Goal: Task Accomplishment & Management: Use online tool/utility

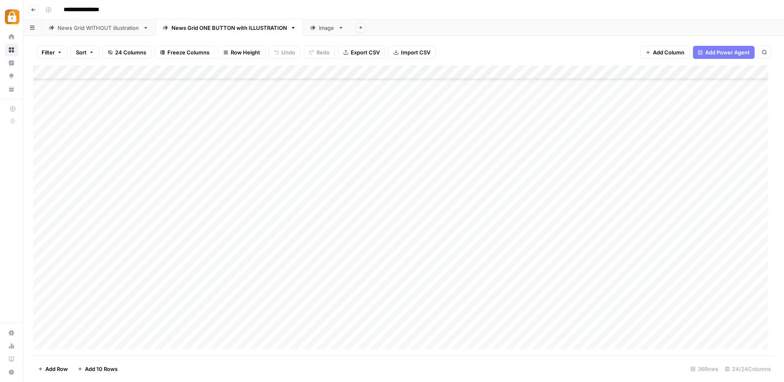
scroll to position [243, 0]
click at [68, 340] on div "Add Column" at bounding box center [403, 210] width 741 height 290
click at [205, 323] on div "Add Column" at bounding box center [400, 210] width 735 height 290
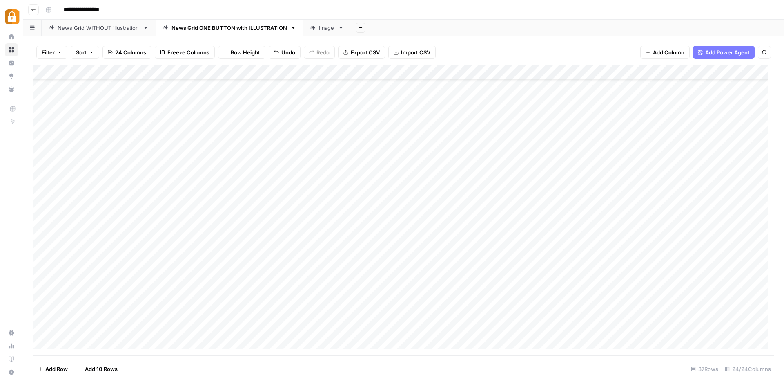
click at [70, 341] on div "Add Column" at bounding box center [403, 210] width 741 height 290
click at [239, 342] on div "Add Column" at bounding box center [403, 210] width 741 height 290
click at [93, 287] on div "Add Column" at bounding box center [403, 210] width 741 height 290
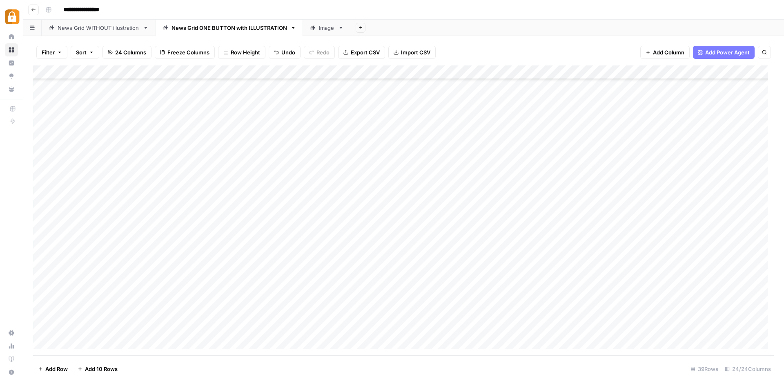
click at [93, 287] on div "Add Column" at bounding box center [403, 210] width 741 height 290
click at [85, 330] on button "[PERSON_NAME]" at bounding box center [99, 333] width 50 height 10
click at [159, 286] on div "Add Column" at bounding box center [403, 210] width 741 height 290
click at [172, 275] on div "Add Column" at bounding box center [403, 210] width 741 height 290
drag, startPoint x: 208, startPoint y: 279, endPoint x: 206, endPoint y: 286, distance: 7.2
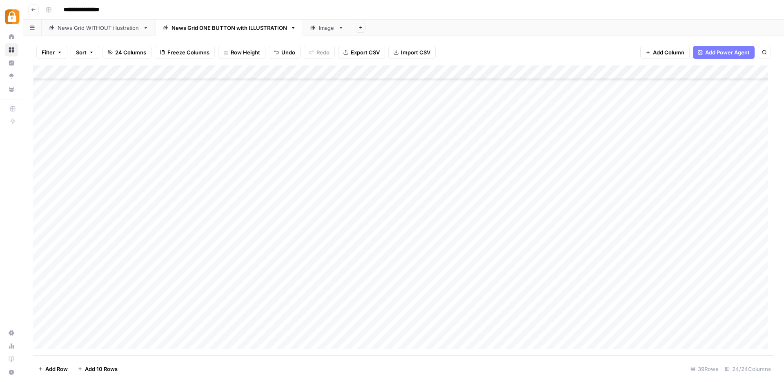
click at [206, 286] on div "Add Column" at bounding box center [403, 210] width 741 height 290
click at [228, 290] on div "Add Column" at bounding box center [403, 210] width 741 height 290
click at [295, 290] on div "Add Column" at bounding box center [403, 210] width 741 height 290
drag, startPoint x: 436, startPoint y: 275, endPoint x: 584, endPoint y: 274, distance: 148.3
click at [584, 274] on div "Add Column" at bounding box center [403, 210] width 741 height 290
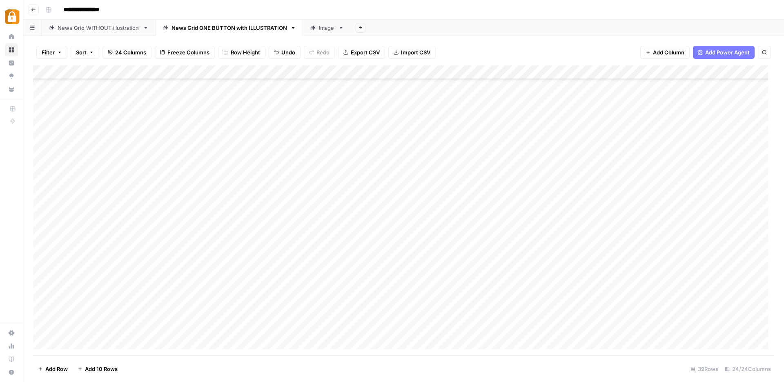
drag, startPoint x: 613, startPoint y: 280, endPoint x: 613, endPoint y: 284, distance: 4.1
click at [613, 284] on div "Add Column" at bounding box center [403, 210] width 741 height 290
drag, startPoint x: 613, startPoint y: 278, endPoint x: 611, endPoint y: 286, distance: 8.3
click at [611, 286] on div "Add Column" at bounding box center [403, 210] width 741 height 290
click at [651, 286] on div "Add Column" at bounding box center [403, 210] width 741 height 290
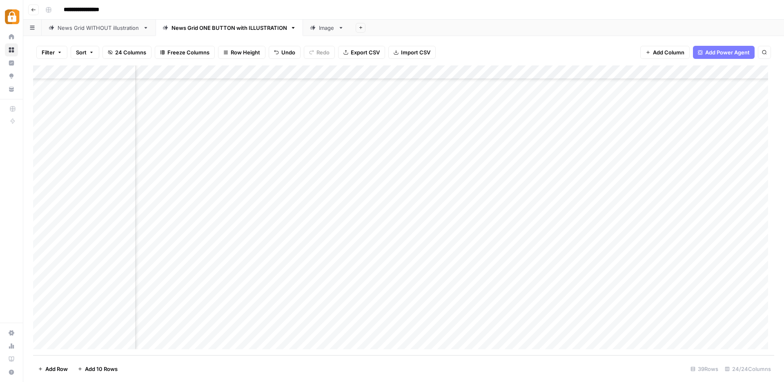
scroll to position [285, 443]
click at [353, 284] on div "Add Column" at bounding box center [403, 210] width 741 height 290
click at [530, 286] on div "Add Column" at bounding box center [403, 210] width 741 height 290
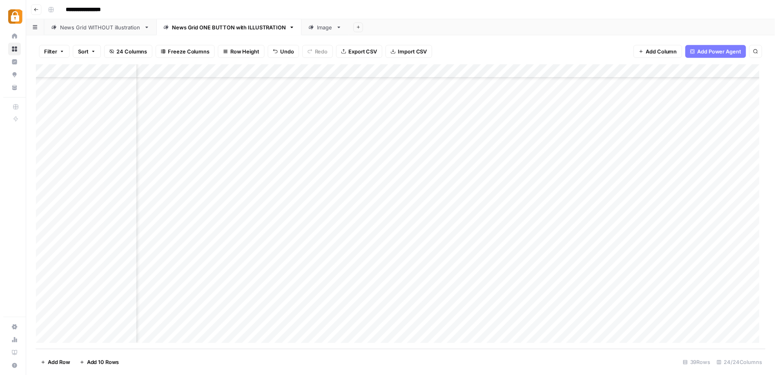
scroll to position [285, 391]
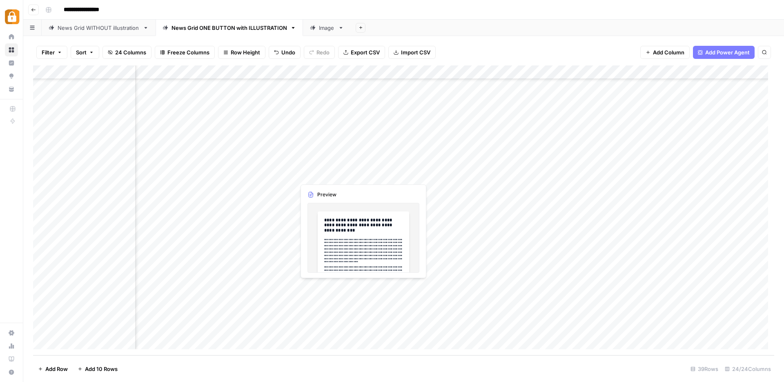
click at [360, 286] on div "Add Column" at bounding box center [403, 210] width 741 height 290
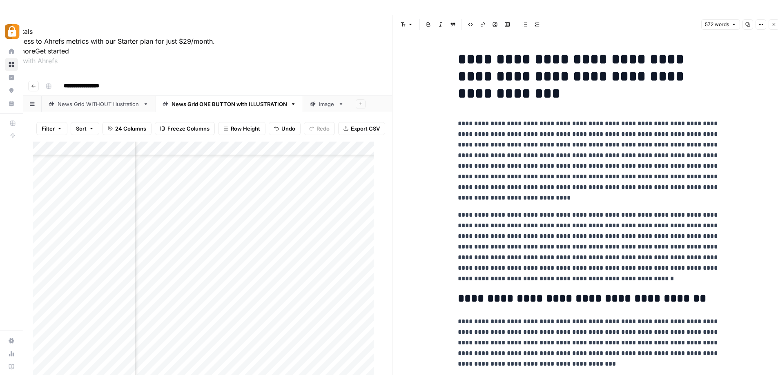
click at [773, 23] on icon "button" at bounding box center [774, 24] width 5 height 5
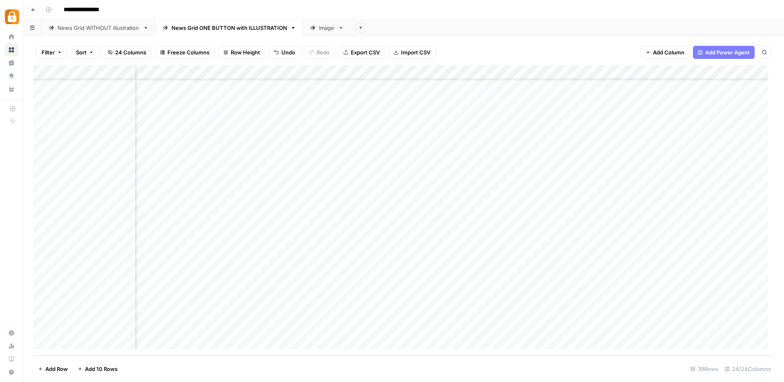
scroll to position [285, 1185]
click at [364, 286] on div "Add Column" at bounding box center [403, 210] width 741 height 290
click at [471, 286] on div "Add Column" at bounding box center [403, 210] width 741 height 290
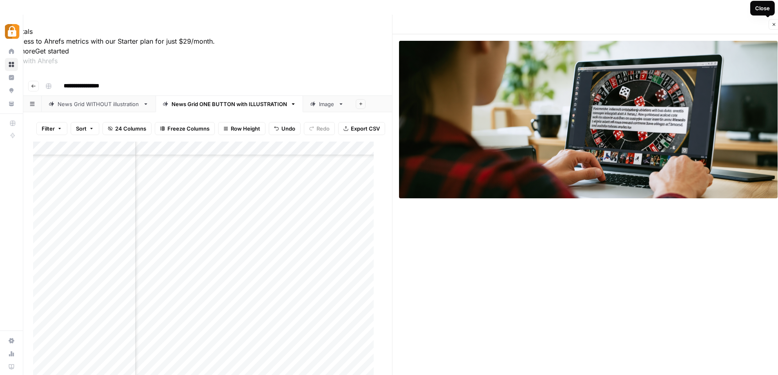
click at [775, 24] on icon "button" at bounding box center [774, 24] width 3 height 3
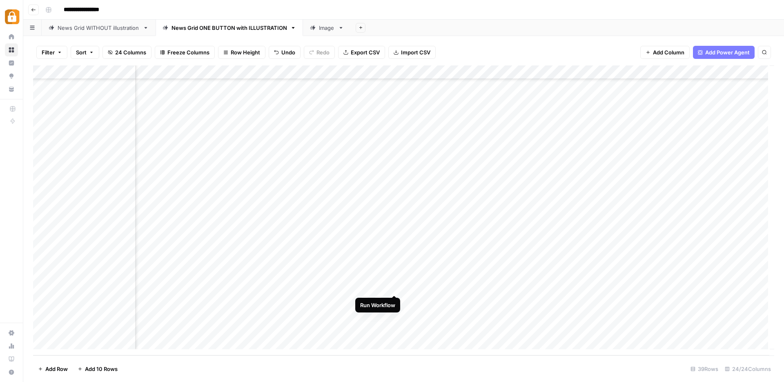
click at [395, 286] on div "Add Column" at bounding box center [403, 210] width 741 height 290
click at [469, 286] on div "Add Column" at bounding box center [403, 210] width 741 height 290
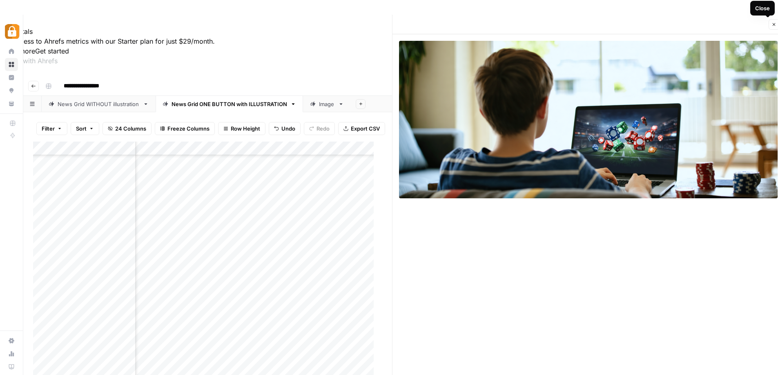
click at [776, 23] on icon "button" at bounding box center [774, 24] width 5 height 5
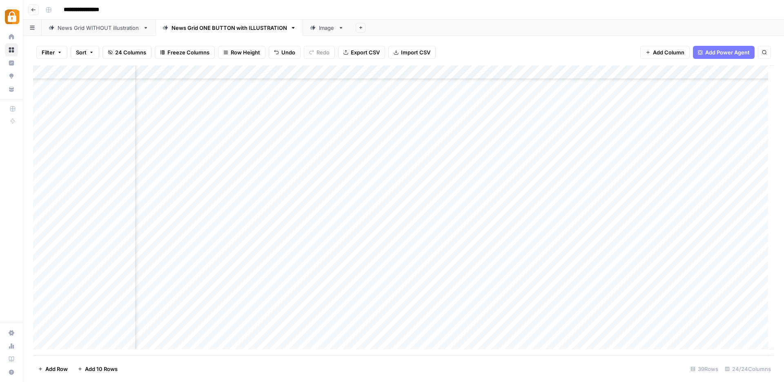
click at [310, 286] on div "Add Column" at bounding box center [403, 210] width 741 height 290
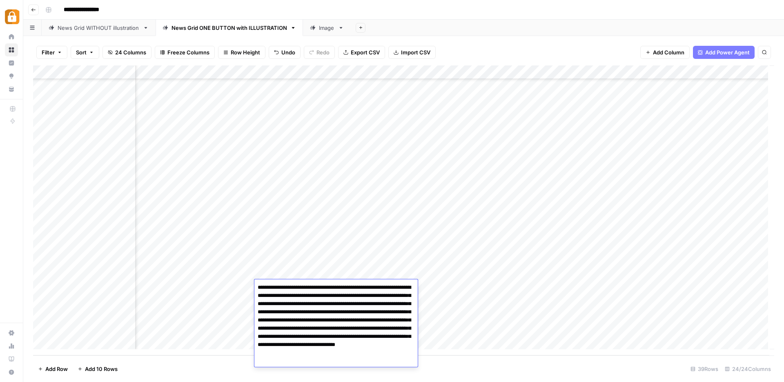
click at [310, 286] on textarea "**********" at bounding box center [336, 323] width 163 height 85
click at [392, 330] on textarea "**********" at bounding box center [336, 323] width 163 height 85
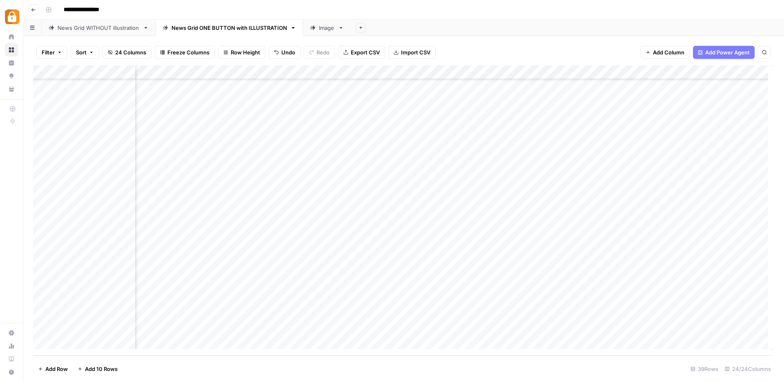
click at [568, 288] on div "Add Column" at bounding box center [403, 210] width 741 height 290
click at [469, 285] on div "Add Column" at bounding box center [403, 210] width 741 height 290
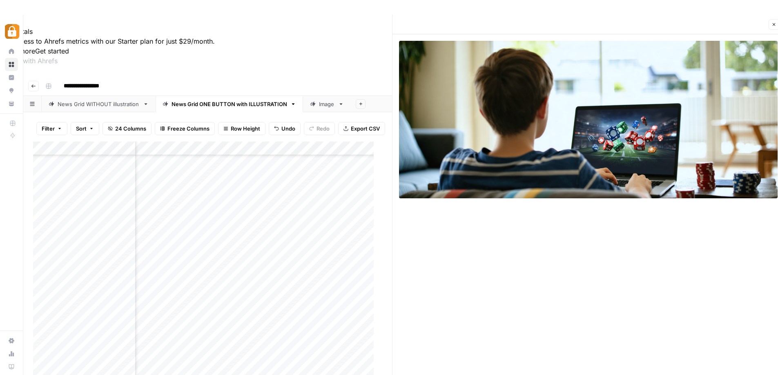
click at [773, 25] on icon "button" at bounding box center [774, 24] width 5 height 5
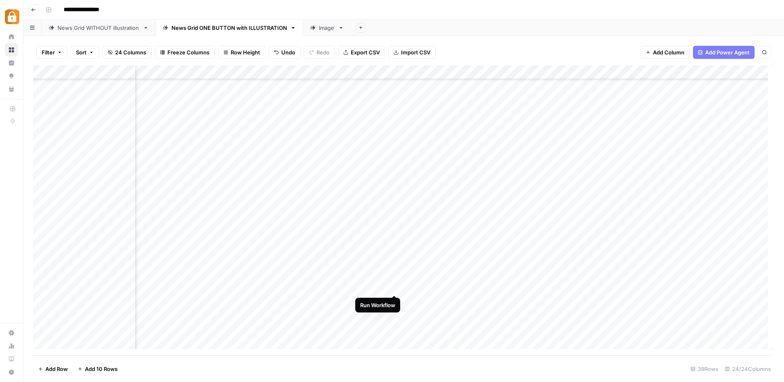
click at [395, 285] on div "Add Column" at bounding box center [403, 210] width 741 height 290
click at [293, 286] on div "Add Column" at bounding box center [403, 210] width 741 height 290
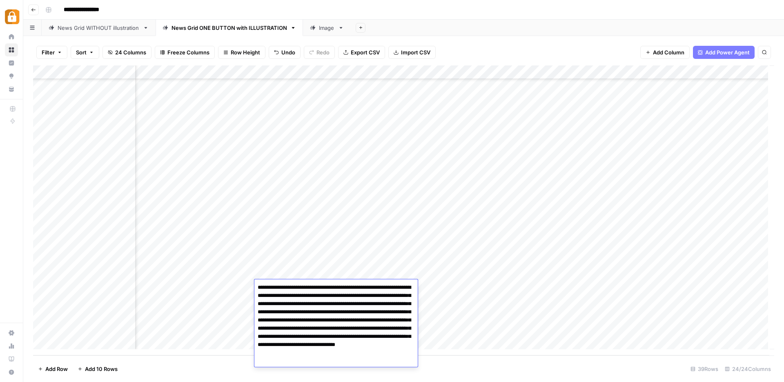
click at [293, 286] on textarea "**********" at bounding box center [336, 323] width 163 height 85
click at [362, 317] on textarea "**********" at bounding box center [336, 323] width 163 height 85
click at [446, 286] on div "Add Column" at bounding box center [403, 210] width 741 height 290
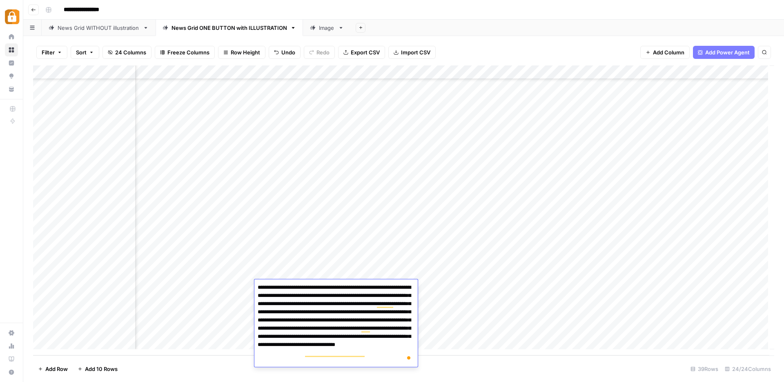
click at [446, 286] on div "Add Column" at bounding box center [403, 210] width 741 height 290
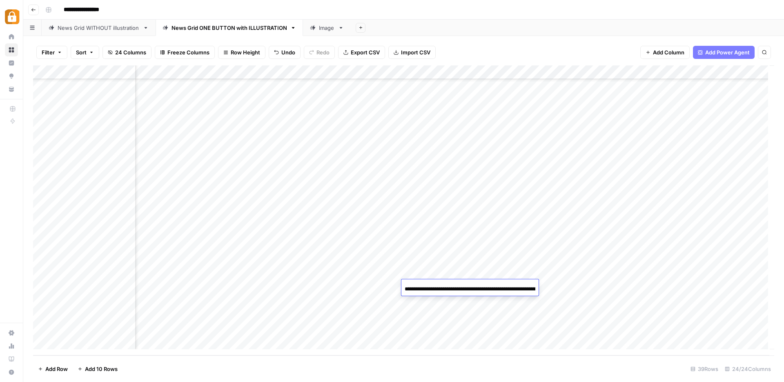
scroll to position [0, 351]
click at [561, 289] on div "Add Column" at bounding box center [403, 210] width 741 height 290
click at [467, 286] on div "Add Column" at bounding box center [403, 210] width 741 height 290
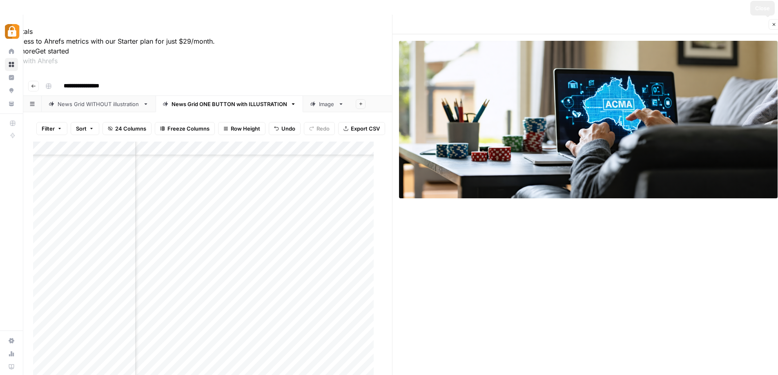
click at [776, 27] on button "Close" at bounding box center [774, 24] width 11 height 11
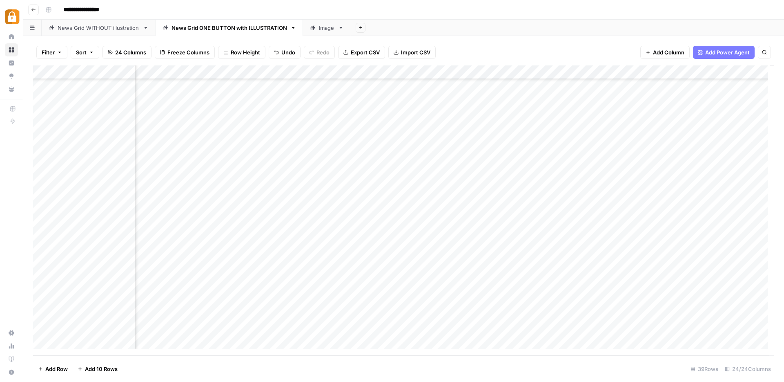
click at [300, 289] on div "Add Column" at bounding box center [403, 210] width 741 height 290
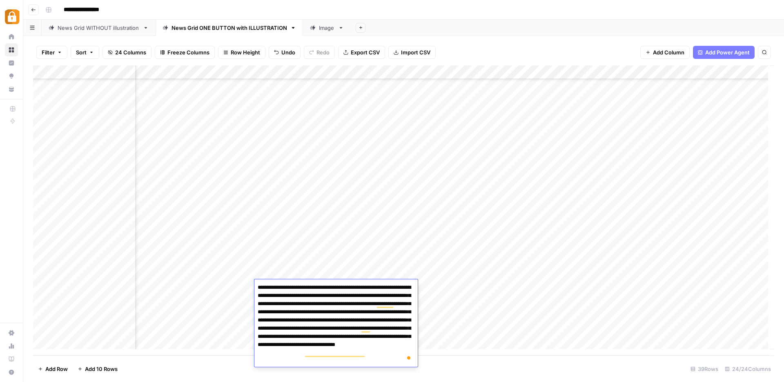
click at [573, 312] on div "Add Column" at bounding box center [403, 210] width 741 height 290
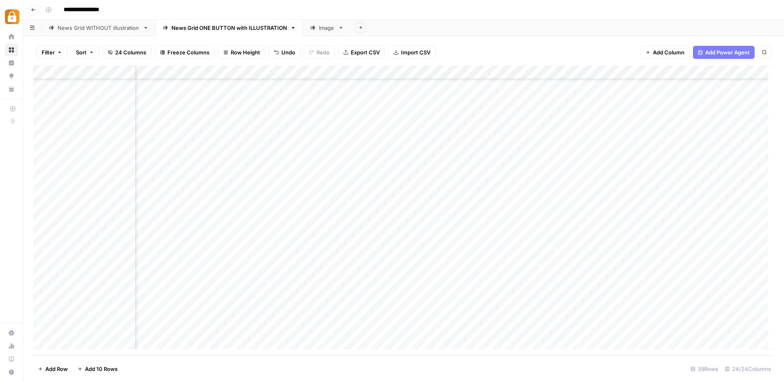
click at [510, 285] on div "Add Column" at bounding box center [403, 210] width 741 height 290
click at [659, 287] on div "Add Column" at bounding box center [403, 210] width 741 height 290
click at [322, 286] on div "Add Column" at bounding box center [403, 210] width 741 height 290
click at [447, 287] on div "Add Column" at bounding box center [403, 210] width 741 height 290
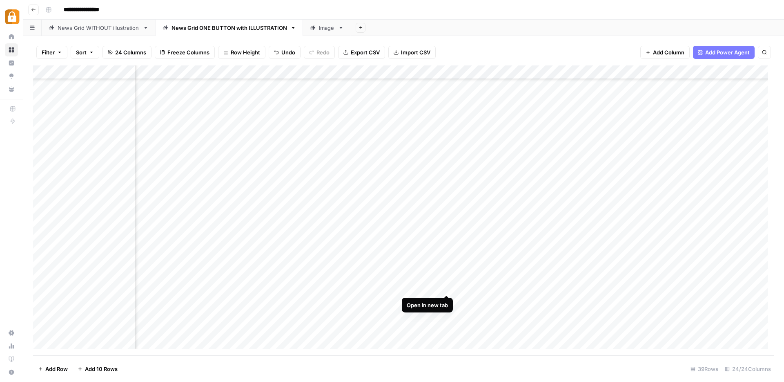
scroll to position [279, 871]
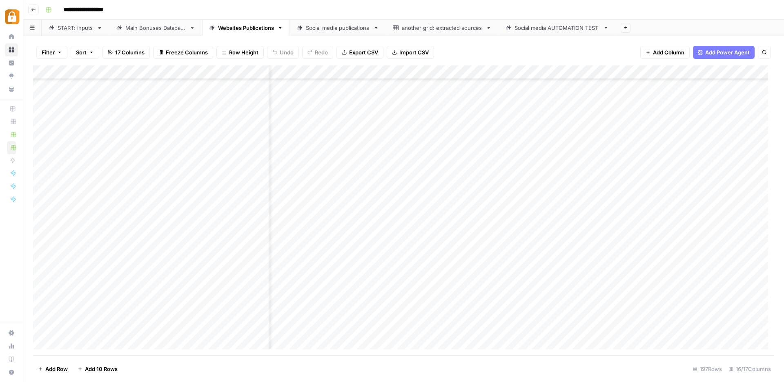
scroll to position [2480, 518]
click at [532, 299] on div "Add Column" at bounding box center [403, 210] width 741 height 290
click at [536, 314] on div "Add Column" at bounding box center [403, 210] width 741 height 290
click at [531, 329] on div "Add Column" at bounding box center [403, 210] width 741 height 290
